Goal: Information Seeking & Learning: Learn about a topic

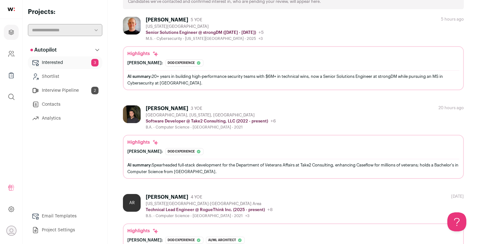
scroll to position [42, 0]
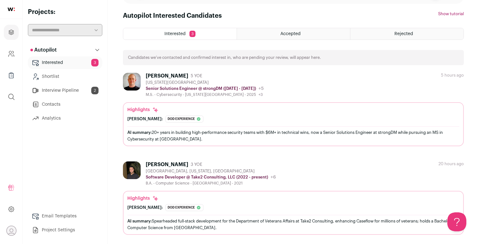
click at [210, 73] on div "[PERSON_NAME] 5 YOE" at bounding box center [205, 76] width 118 height 6
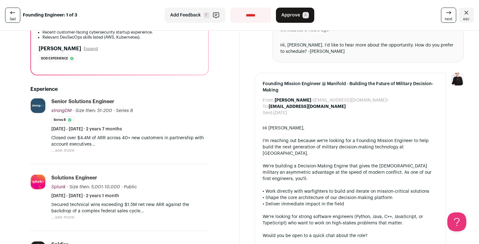
scroll to position [128, 0]
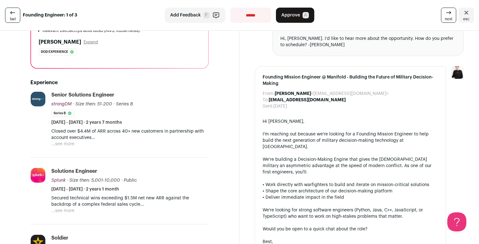
click at [70, 210] on button "...see more" at bounding box center [62, 211] width 23 height 6
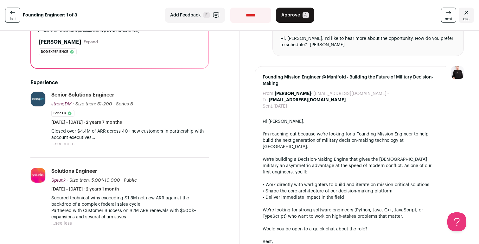
click at [72, 145] on button "...see more" at bounding box center [62, 144] width 23 height 6
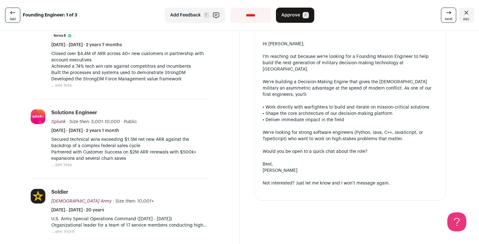
scroll to position [232, 0]
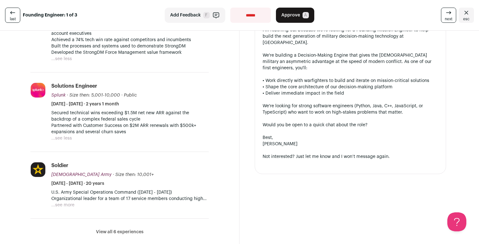
click at [68, 206] on button "...see more" at bounding box center [62, 205] width 23 height 6
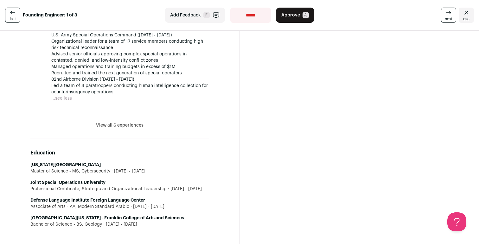
scroll to position [395, 0]
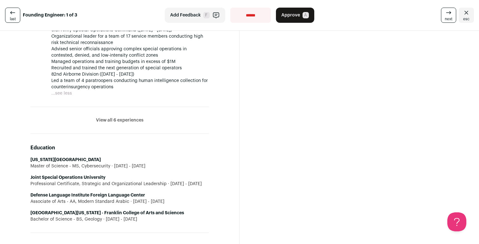
click at [115, 121] on button "View all 6 experiences" at bounding box center [119, 120] width 47 height 6
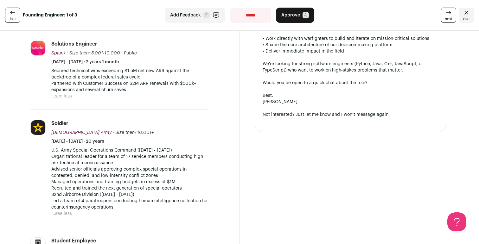
scroll to position [266, 0]
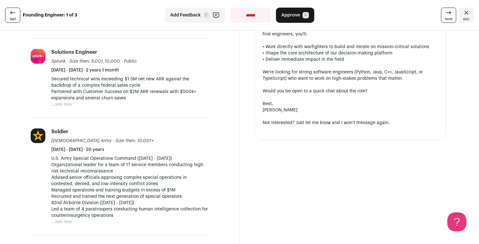
click at [66, 106] on button "...see less" at bounding box center [61, 104] width 21 height 6
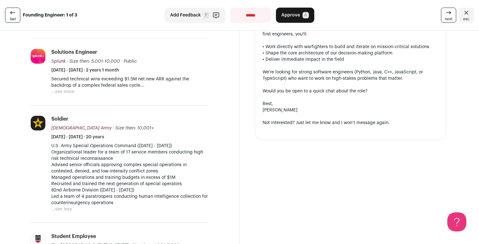
click at [66, 91] on button "...see more" at bounding box center [62, 92] width 23 height 6
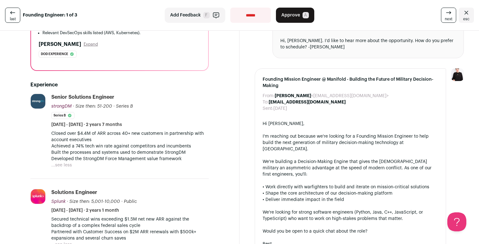
scroll to position [0, 0]
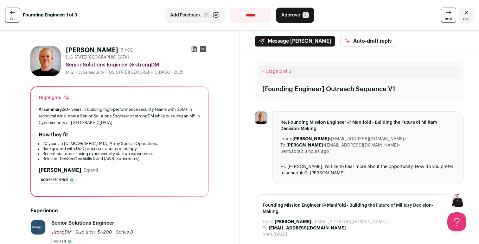
click at [445, 15] on link "next" at bounding box center [448, 15] width 15 height 15
